Goal: Task Accomplishment & Management: Manage account settings

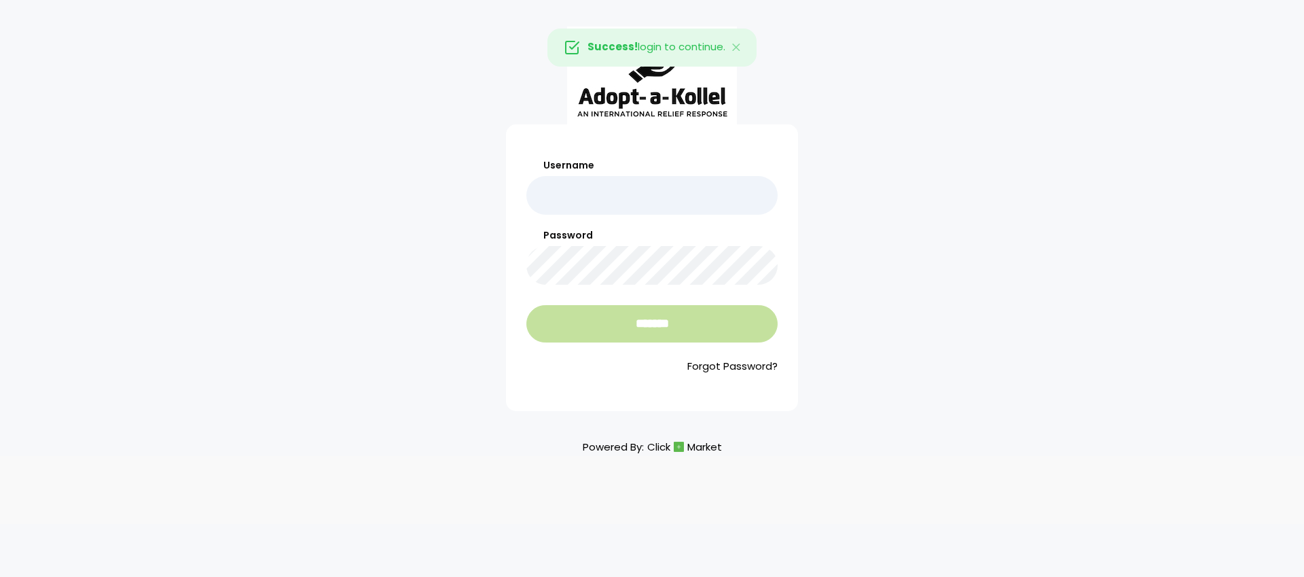
type input "**********"
drag, startPoint x: 702, startPoint y: 334, endPoint x: 769, endPoint y: 310, distance: 72.2
click at [702, 332] on input "*******" at bounding box center [651, 323] width 251 height 37
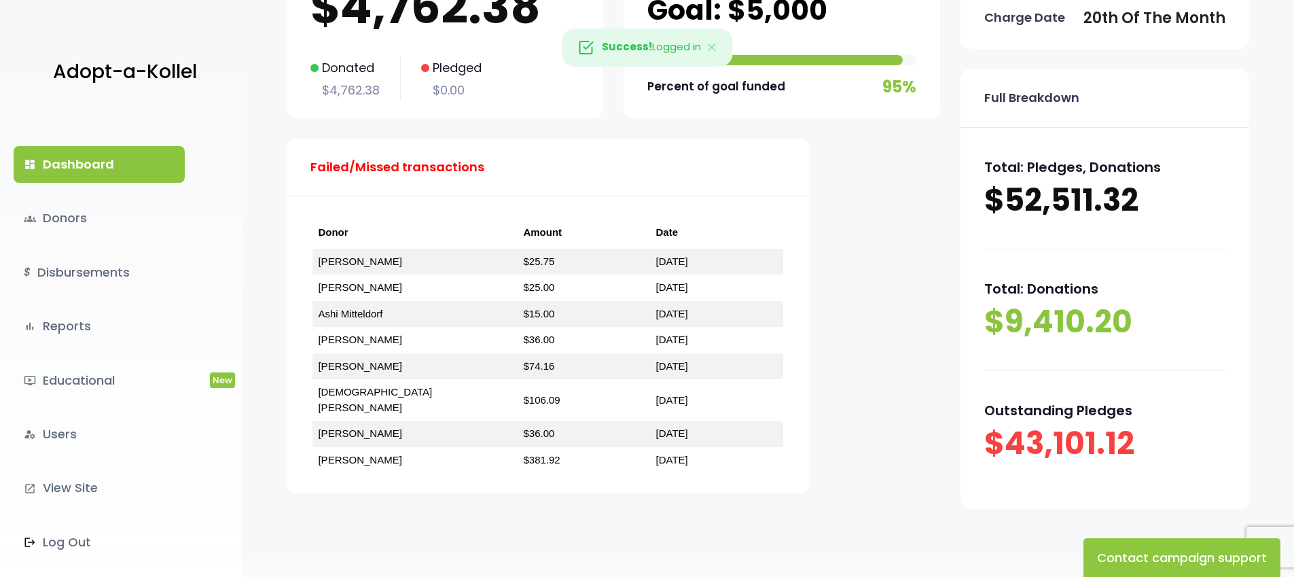
scroll to position [191, 0]
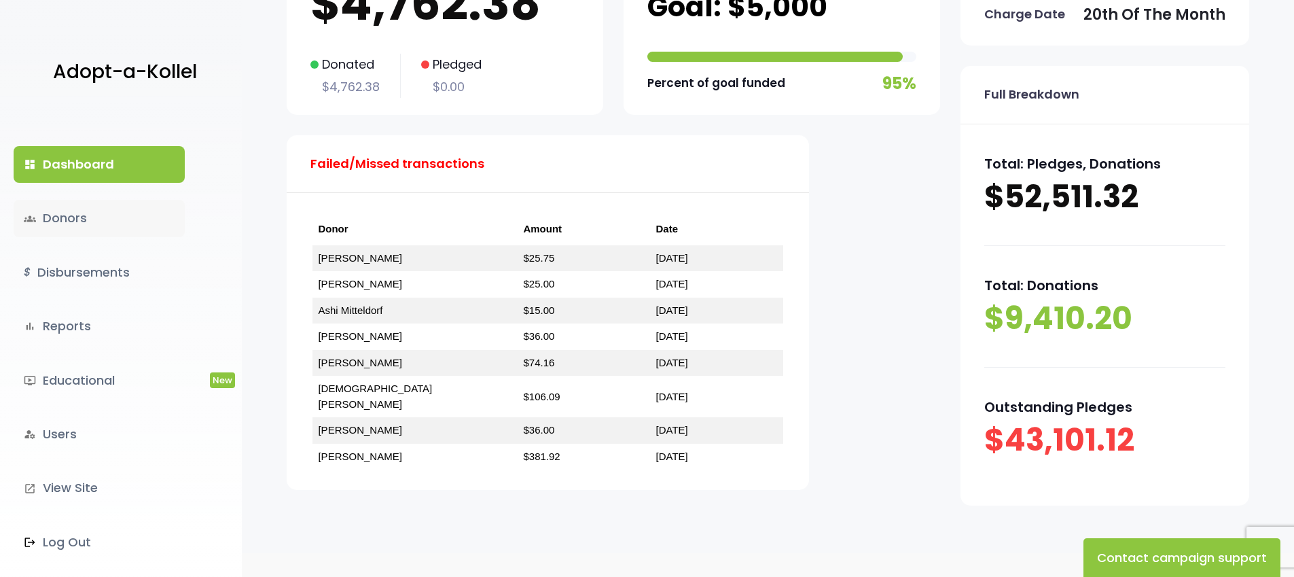
click at [84, 214] on link "groups Donors" at bounding box center [99, 218] width 171 height 37
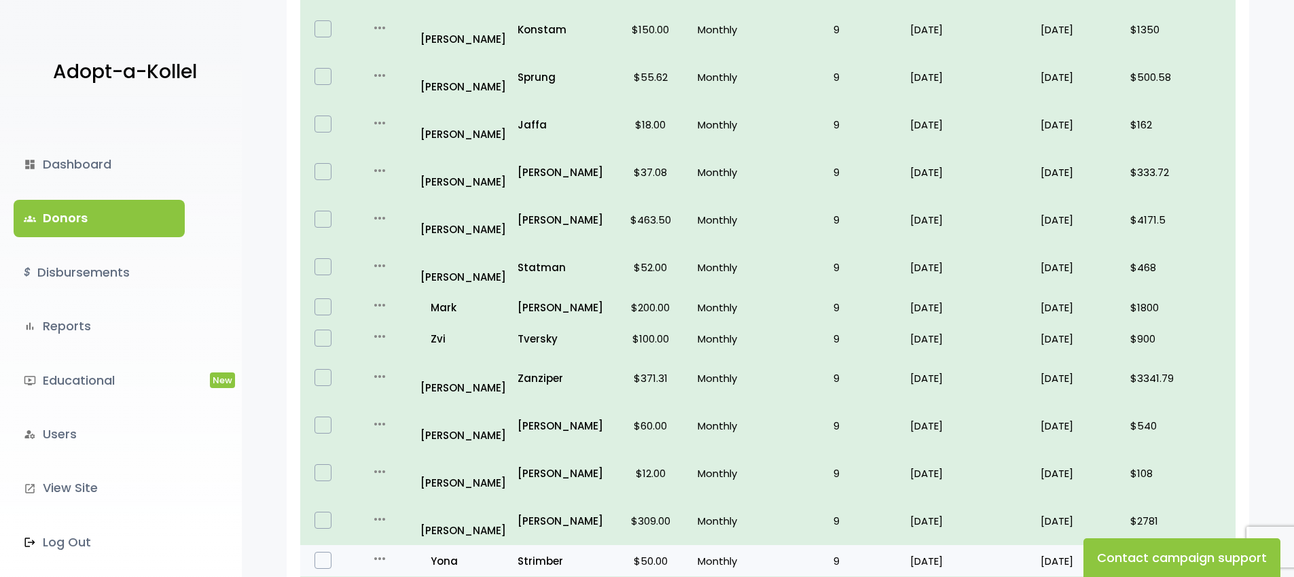
scroll to position [818, 0]
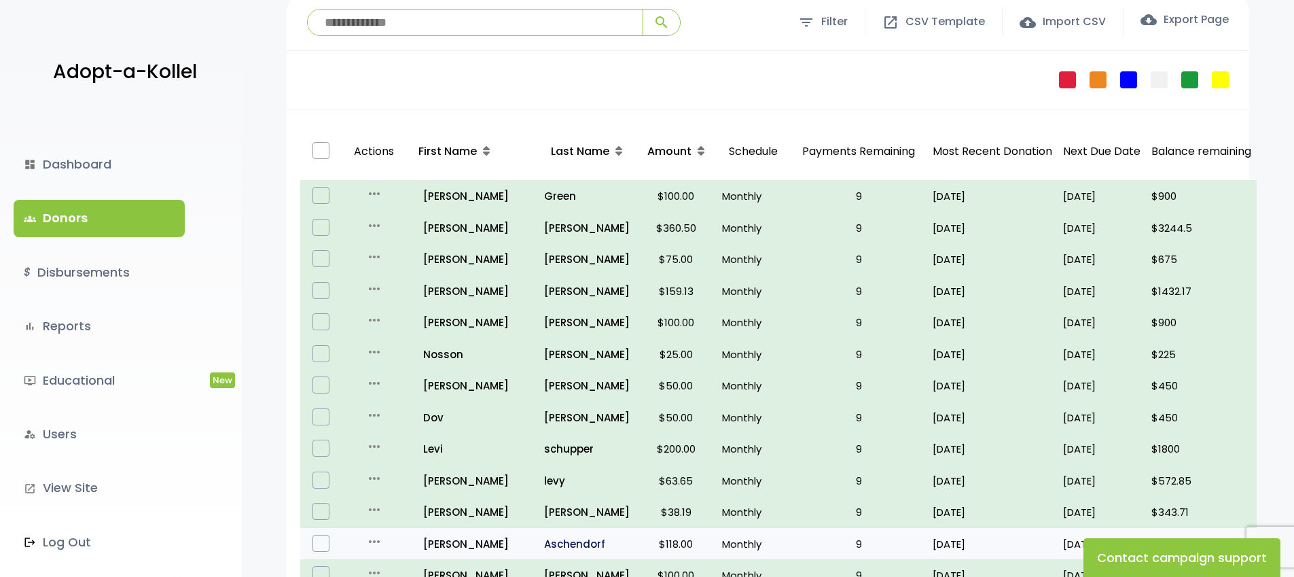
scroll to position [115, 0]
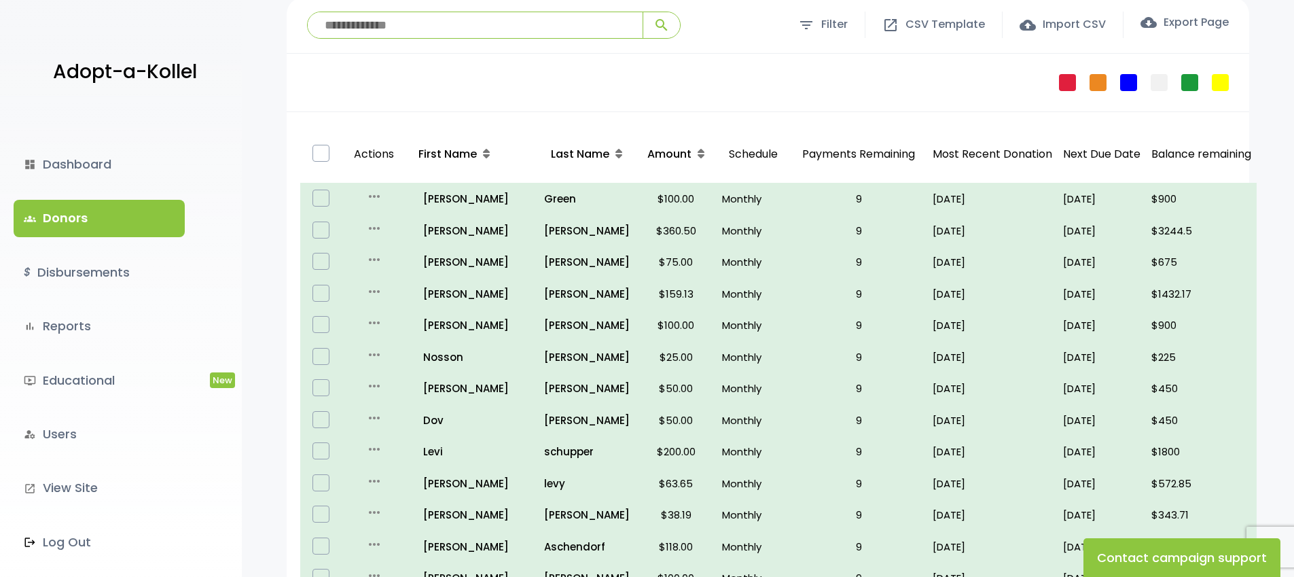
drag, startPoint x: 569, startPoint y: 41, endPoint x: 568, endPoint y: 34, distance: 6.8
click at [569, 40] on div "**********" at bounding box center [768, 25] width 962 height 56
click at [568, 32] on input "search" at bounding box center [475, 25] width 335 height 26
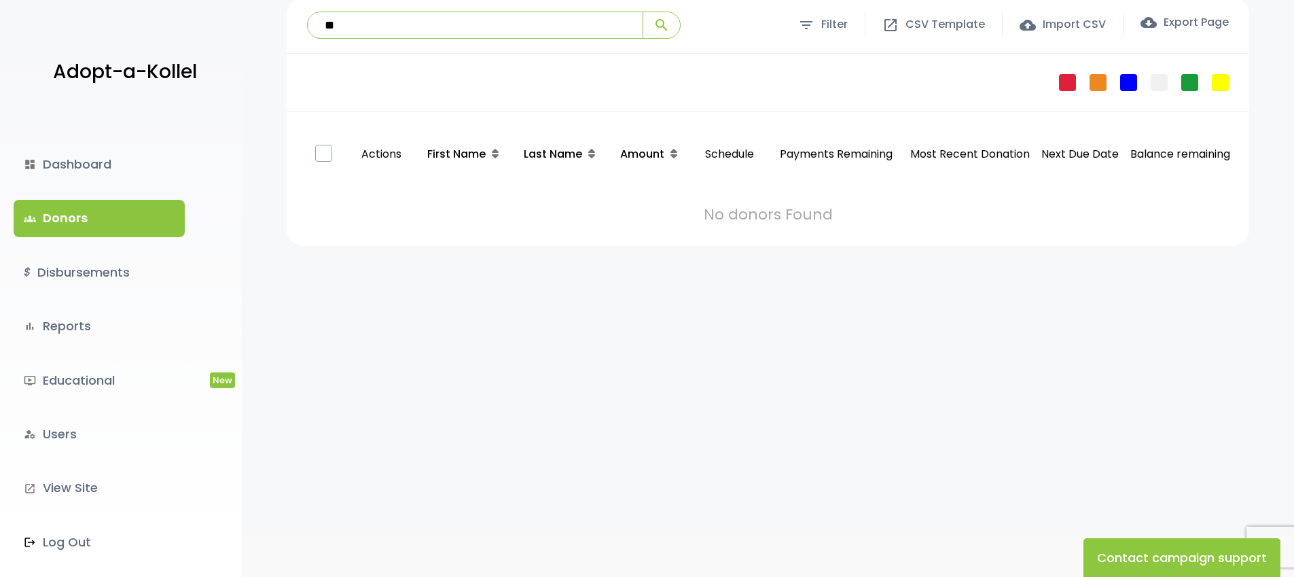
type input "*"
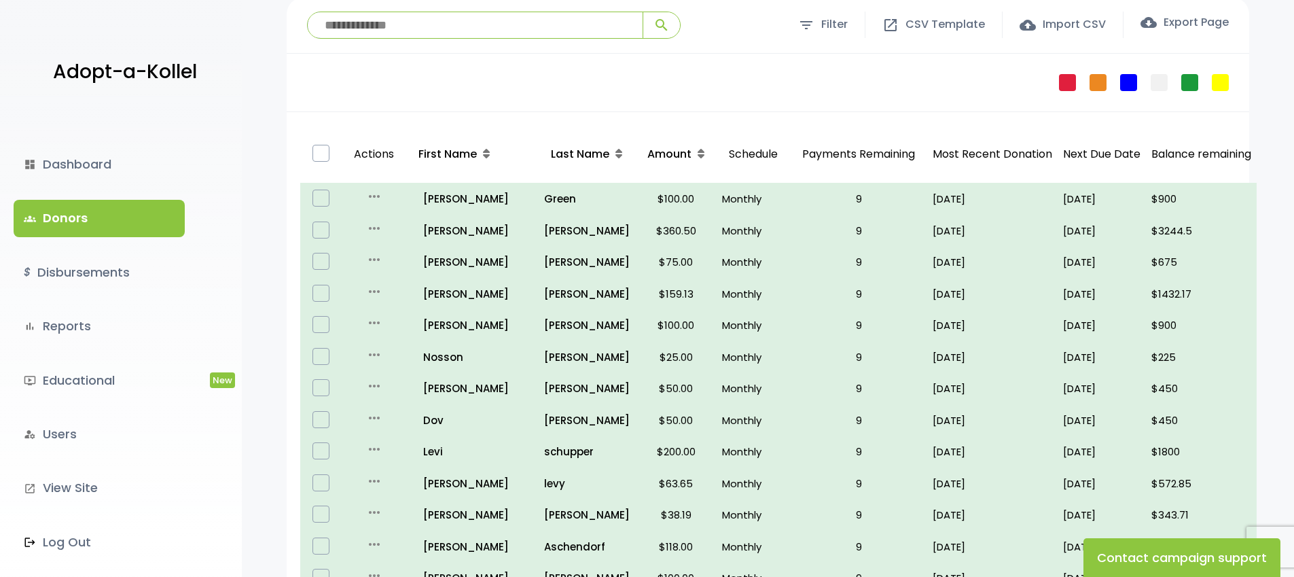
type input "*"
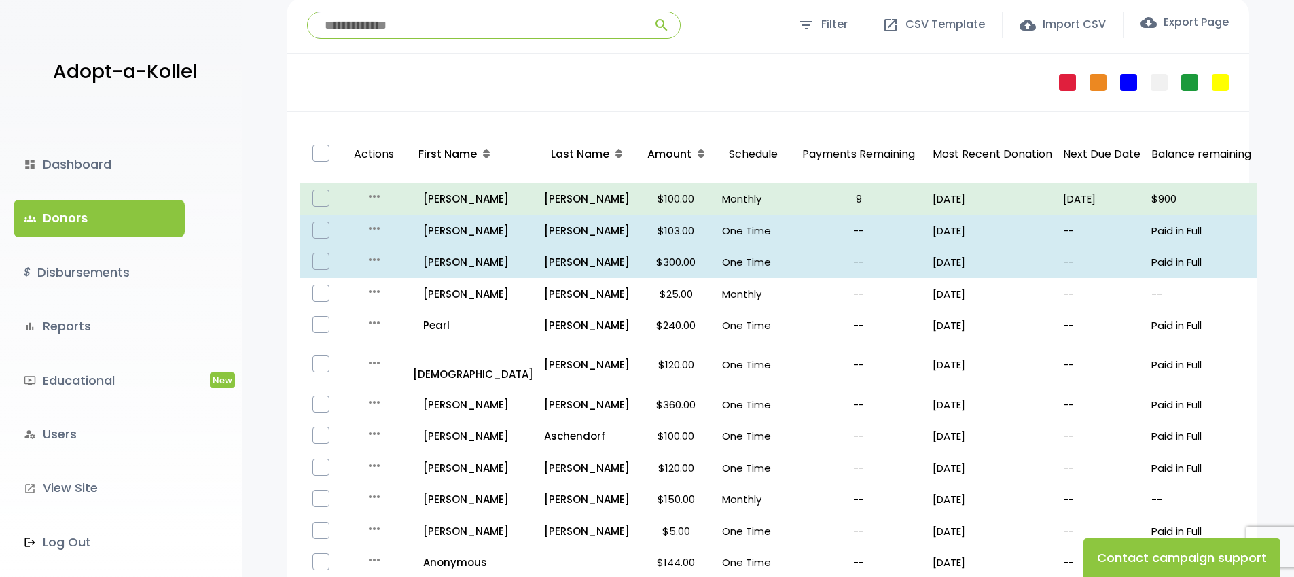
type input "*"
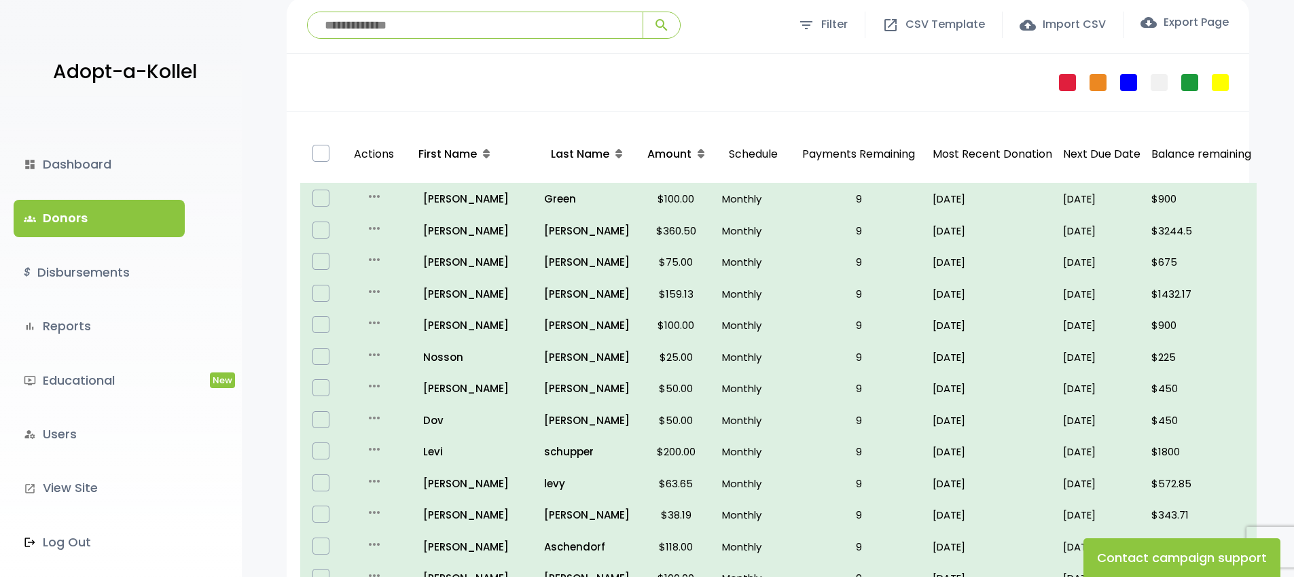
click at [558, 145] on p "Last Name" at bounding box center [587, 155] width 72 height 20
click at [593, 150] on div "Last Name" at bounding box center [587, 154] width 86 height 47
click at [615, 151] on icon at bounding box center [618, 153] width 7 height 11
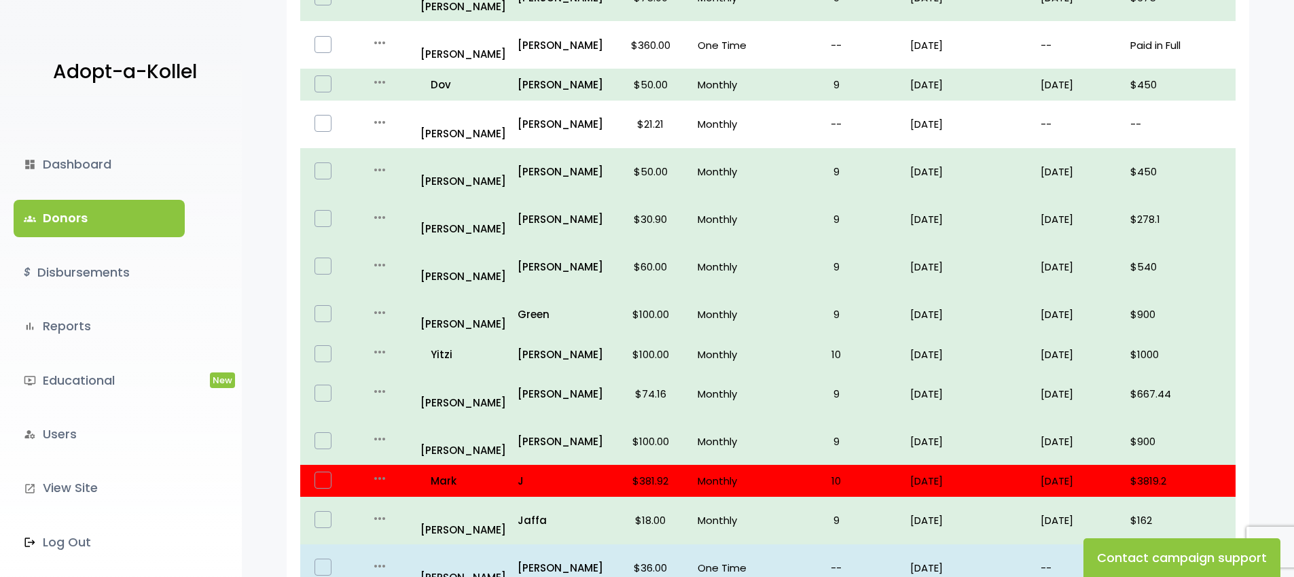
scroll to position [784, 0]
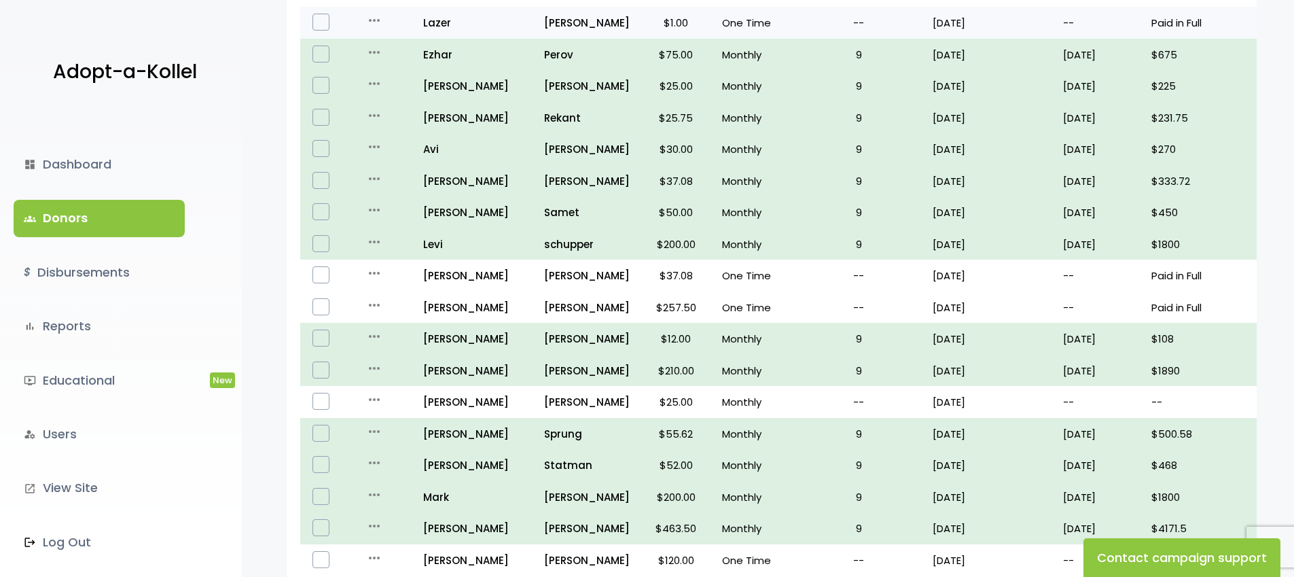
scroll to position [795, 0]
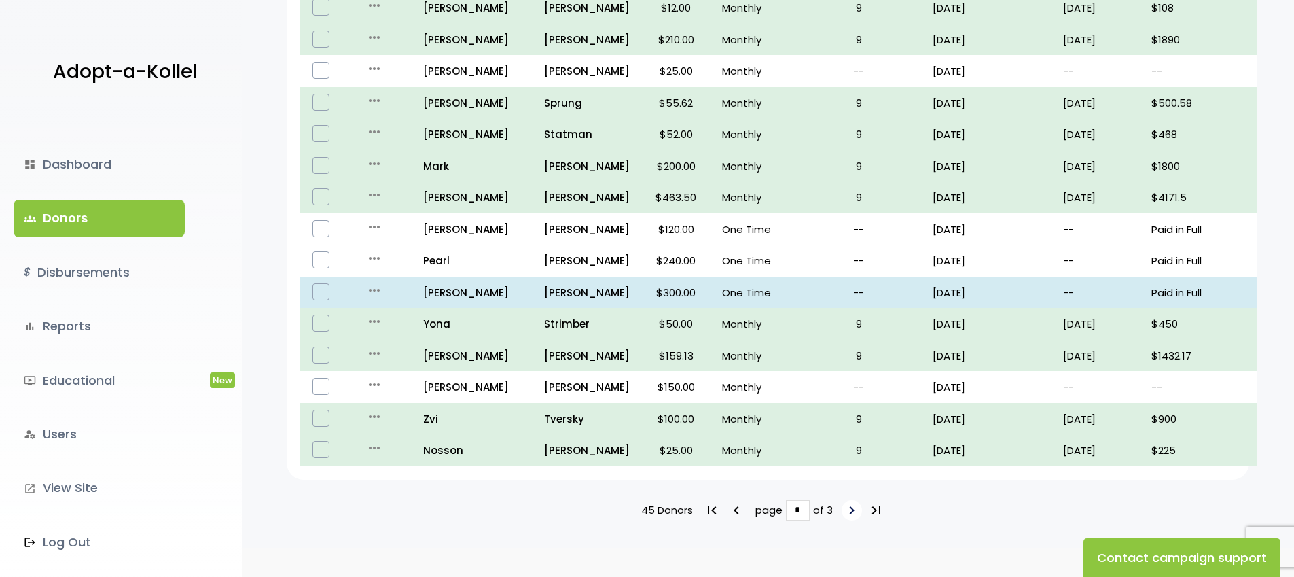
click at [846, 502] on icon "keyboard_arrow_right" at bounding box center [851, 510] width 16 height 16
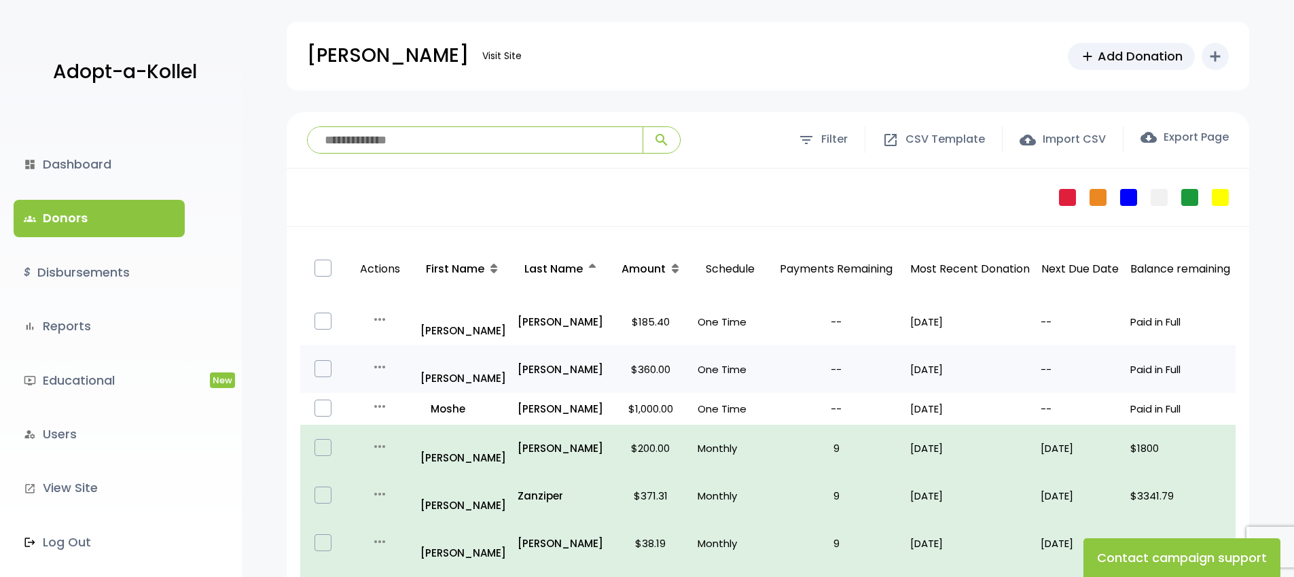
scroll to position [3, 0]
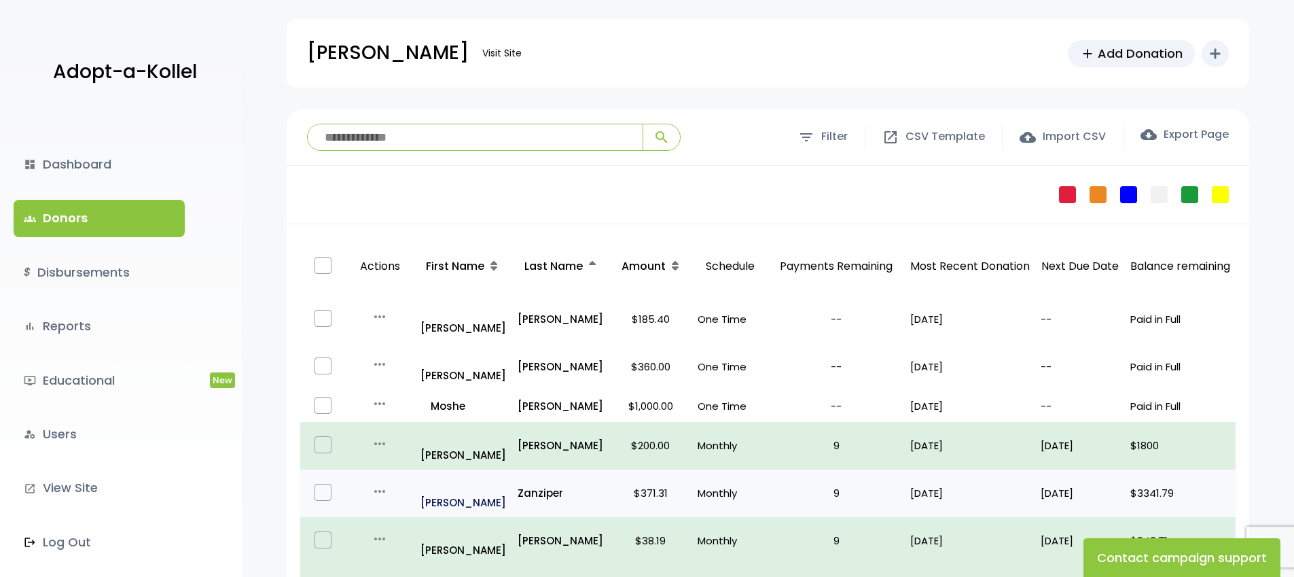
click at [450, 475] on p "all_inclusive [PERSON_NAME]" at bounding box center [463, 493] width 86 height 37
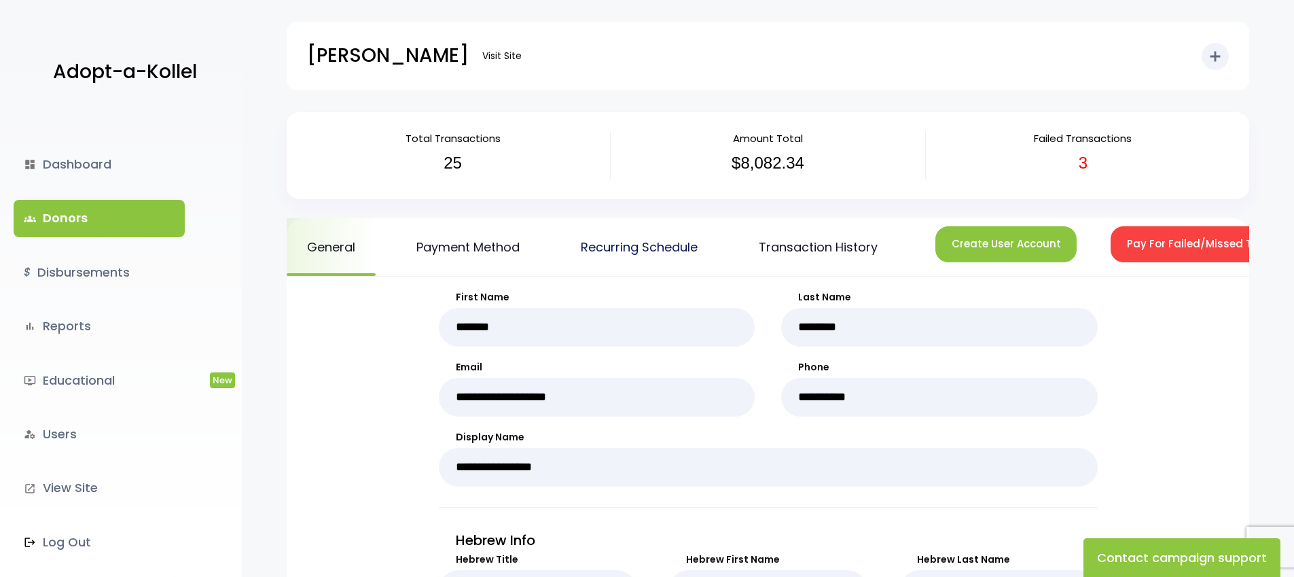
click at [674, 249] on link "Recurring Schedule" at bounding box center [639, 247] width 158 height 58
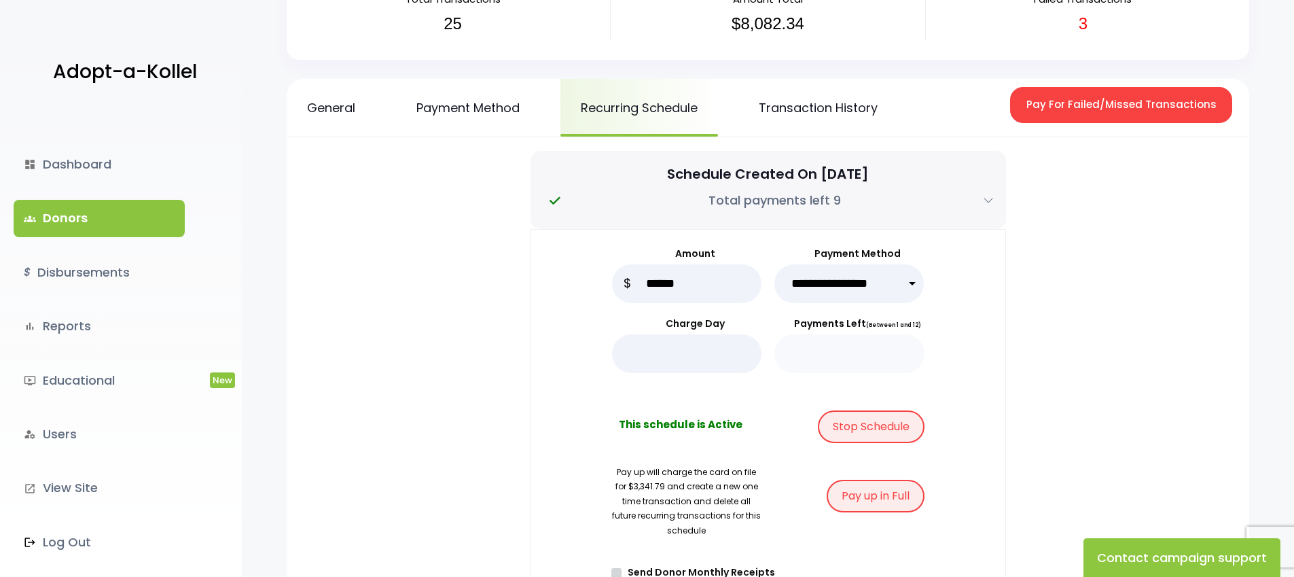
scroll to position [140, 0]
click at [651, 285] on input "******" at bounding box center [687, 282] width 150 height 39
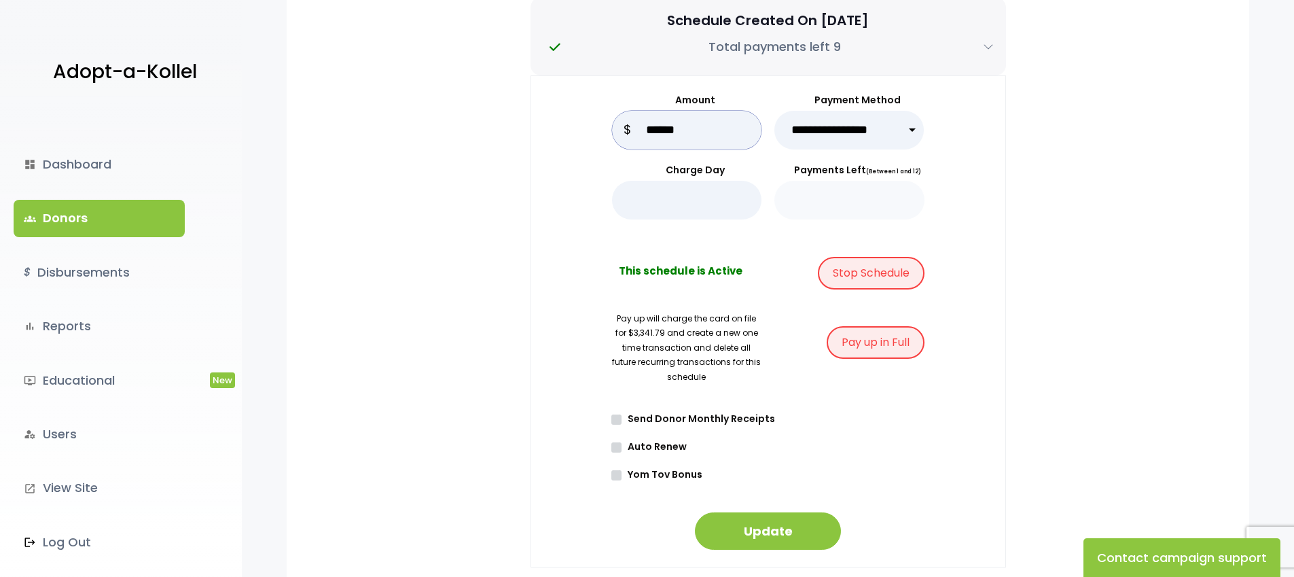
scroll to position [293, 0]
type input "******"
click at [761, 531] on button "Update" at bounding box center [768, 529] width 146 height 37
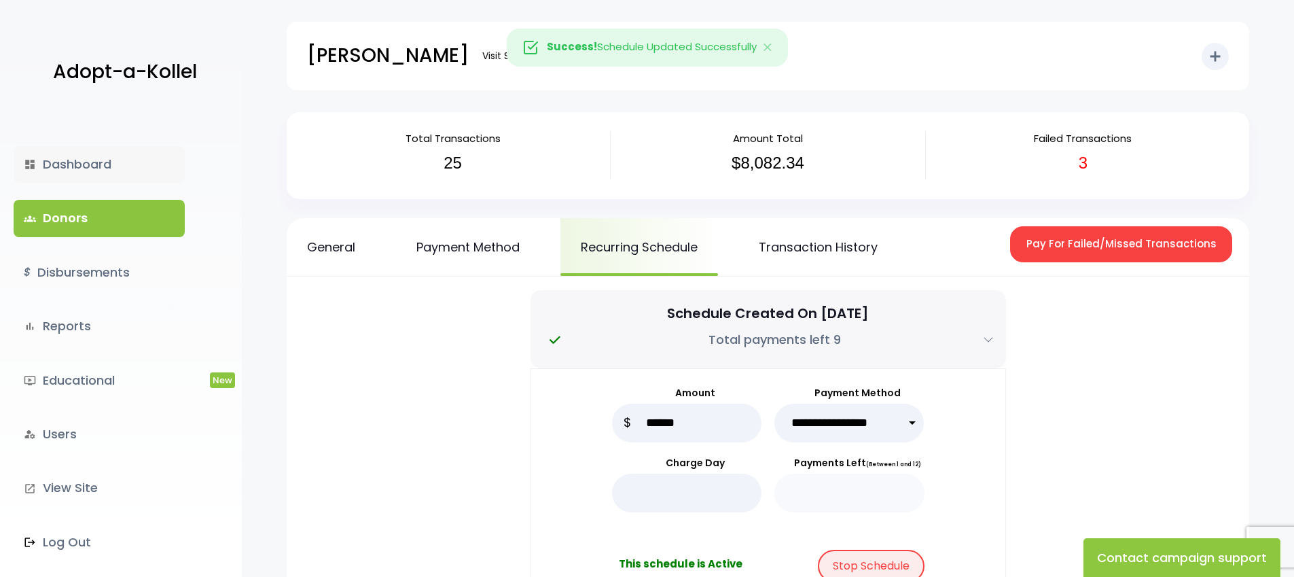
click at [93, 170] on link "dashboard Dashboard" at bounding box center [99, 164] width 171 height 37
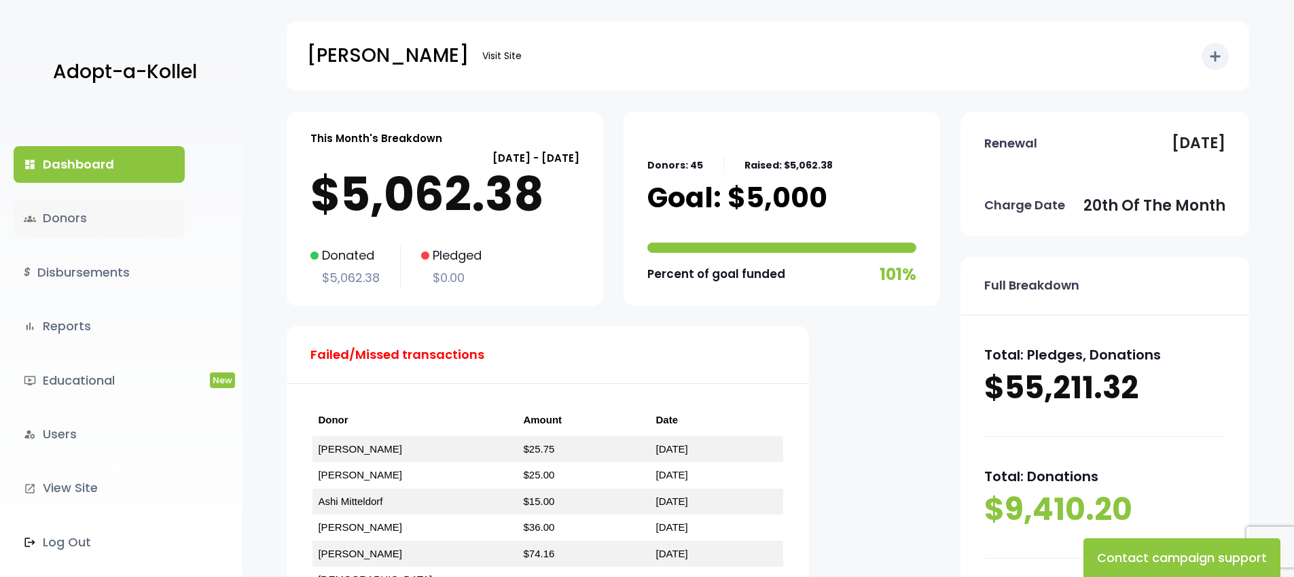
click at [53, 229] on link "groups Donors" at bounding box center [99, 218] width 171 height 37
